Goal: Information Seeking & Learning: Understand process/instructions

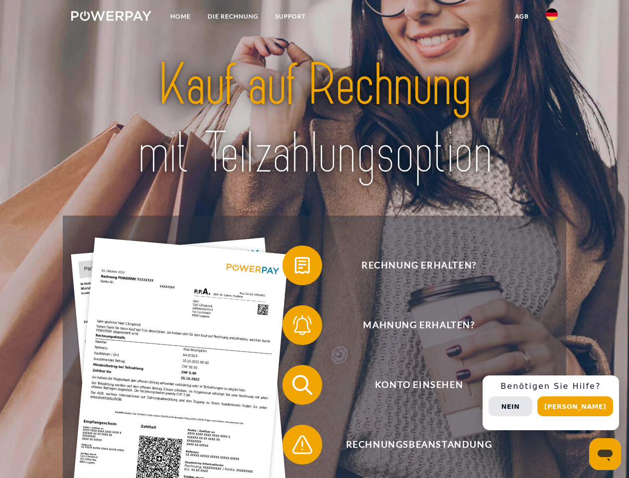
click at [111, 17] on img at bounding box center [111, 16] width 80 height 10
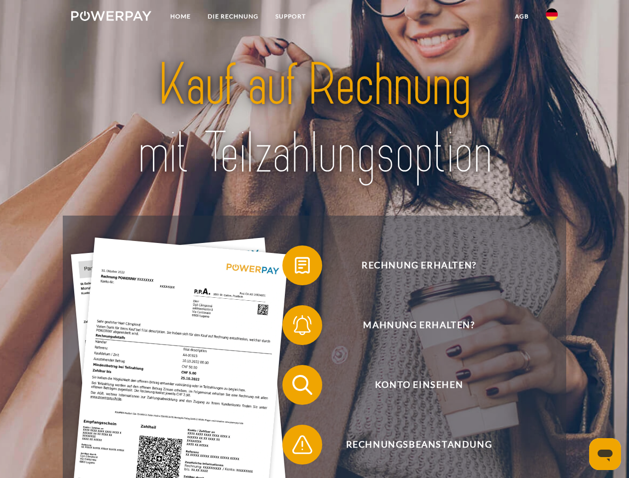
click at [552, 17] on img at bounding box center [552, 14] width 12 height 12
click at [521, 16] on link "agb" at bounding box center [521, 16] width 31 height 18
click at [295, 267] on span at bounding box center [287, 265] width 50 height 50
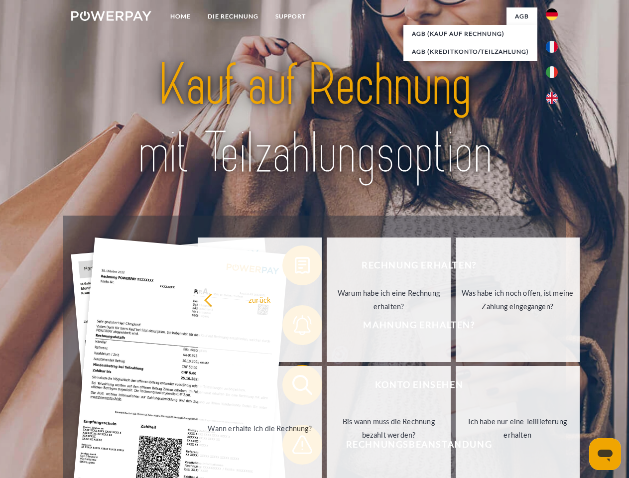
click at [295, 327] on div "Rechnung erhalten? Mahnung erhalten? Konto einsehen" at bounding box center [314, 415] width 503 height 398
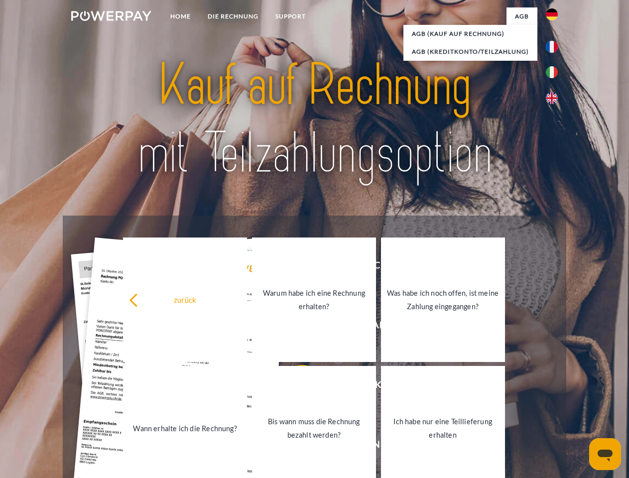
click at [295, 387] on link "Bis wann muss die Rechnung bezahlt werden?" at bounding box center [314, 428] width 124 height 124
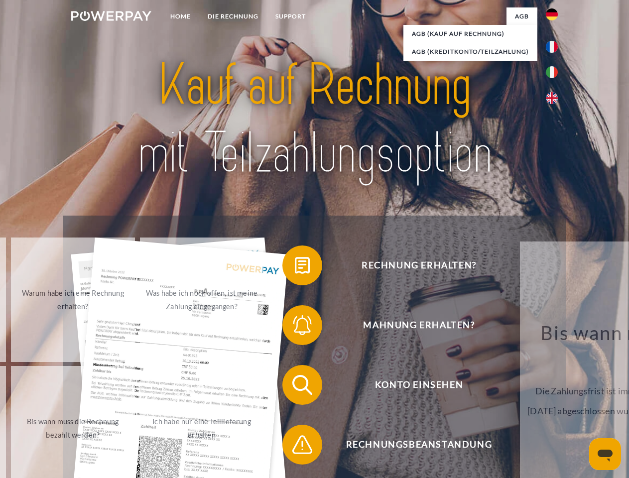
click at [295, 447] on span at bounding box center [287, 445] width 50 height 50
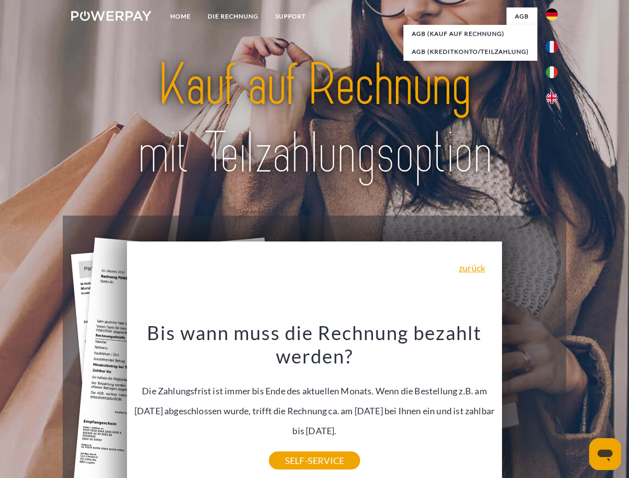
click at [554, 403] on div "Rechnung erhalten? Mahnung erhalten? Konto einsehen" at bounding box center [314, 415] width 503 height 398
click at [530, 405] on span "Konto einsehen" at bounding box center [419, 385] width 244 height 40
click at [579, 406] on header "Home DIE RECHNUNG SUPPORT" at bounding box center [314, 344] width 629 height 688
